Goal: Task Accomplishment & Management: Manage account settings

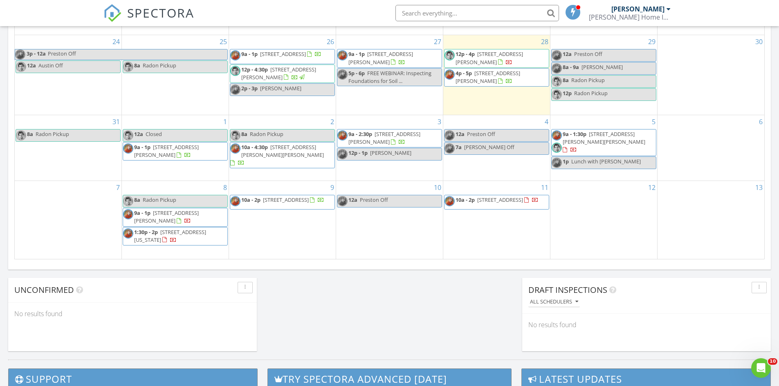
scroll to position [757, 791]
click at [400, 60] on span "[STREET_ADDRESS][PERSON_NAME]" at bounding box center [380, 57] width 65 height 15
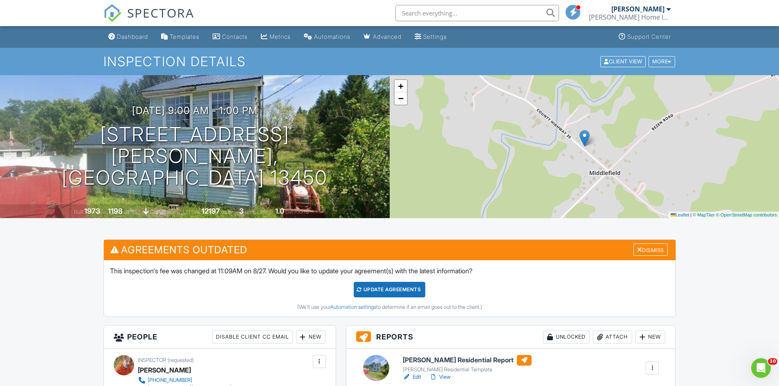
click at [154, 10] on span "SPECTORA" at bounding box center [160, 12] width 67 height 17
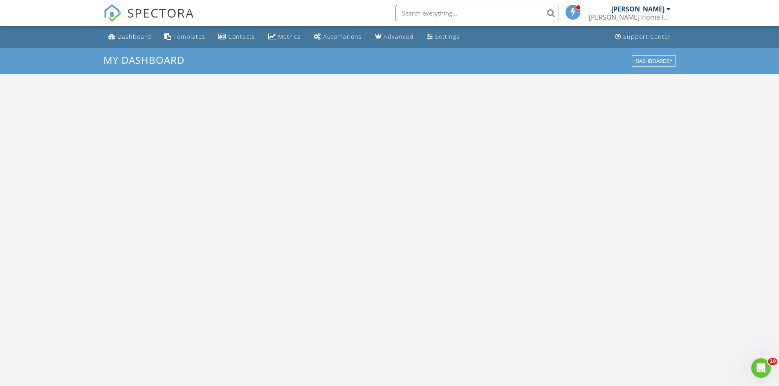
scroll to position [757, 791]
